Goal: Navigation & Orientation: Find specific page/section

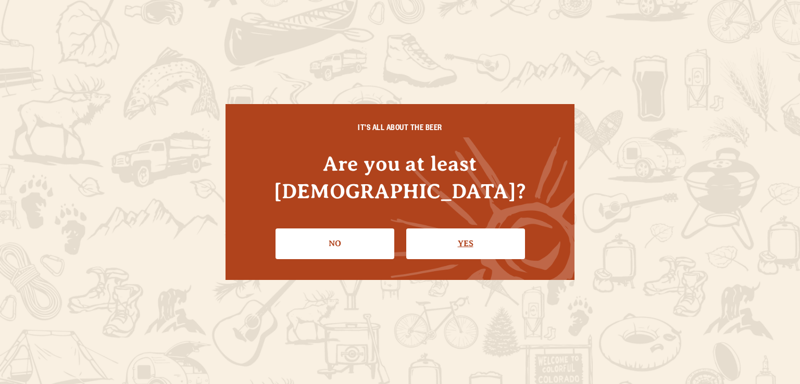
click at [464, 230] on link "Yes" at bounding box center [465, 244] width 119 height 30
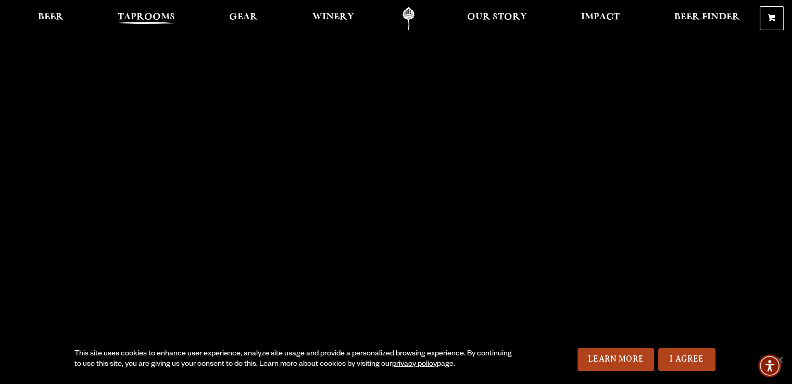
click at [169, 19] on span "Taprooms" at bounding box center [146, 17] width 57 height 8
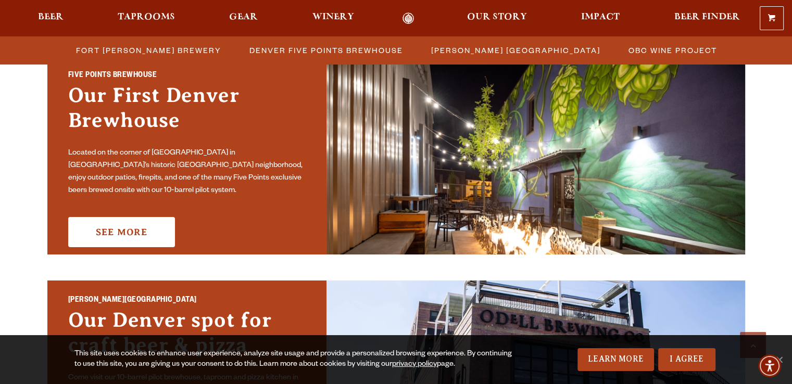
scroll to position [548, 0]
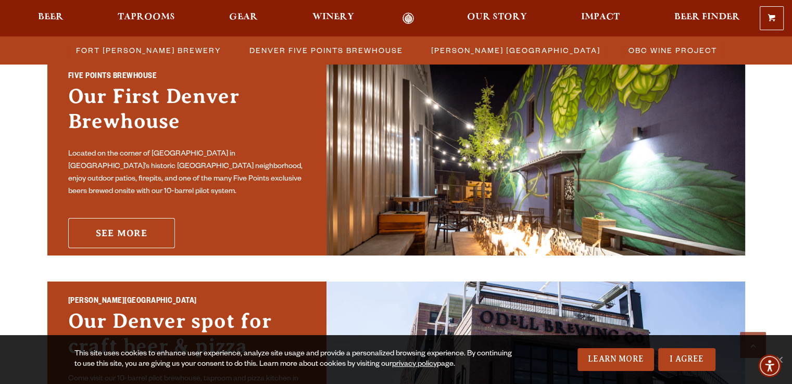
click at [127, 234] on link "See More" at bounding box center [121, 233] width 107 height 30
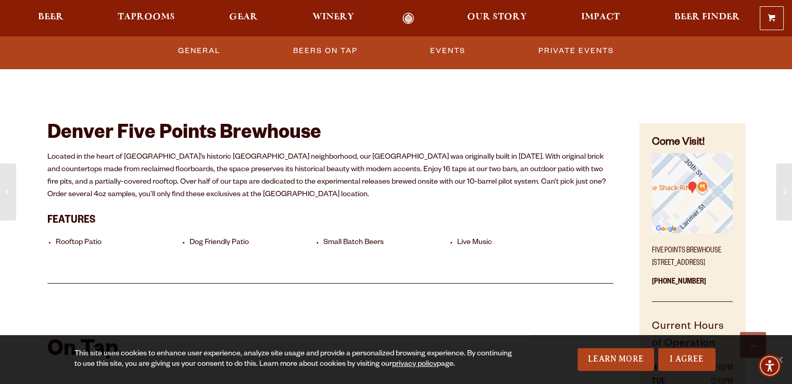
scroll to position [431, 0]
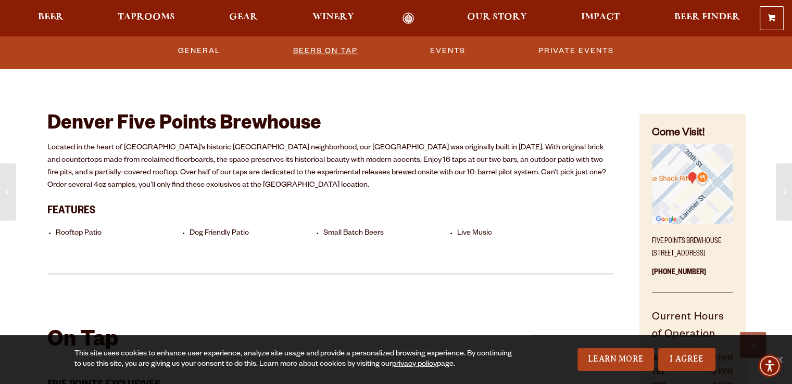
click at [322, 53] on link "Beers on Tap" at bounding box center [325, 51] width 73 height 24
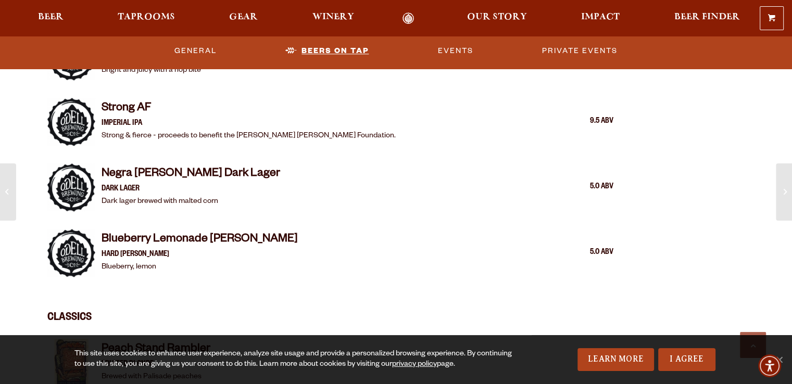
scroll to position [1411, 0]
